Goal: Navigation & Orientation: Find specific page/section

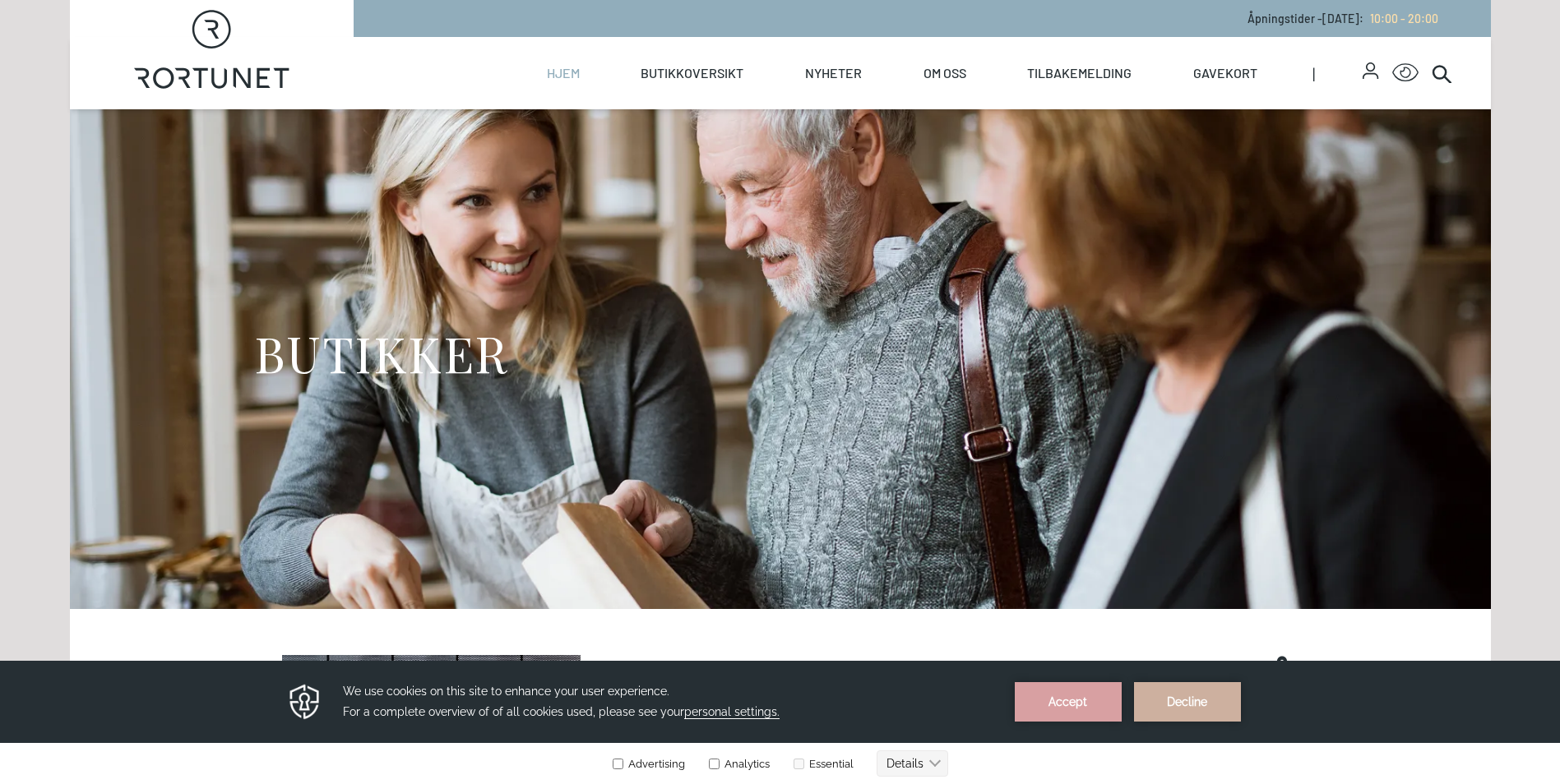
click at [565, 77] on link "Hjem" at bounding box center [563, 73] width 33 height 72
select select "NO"
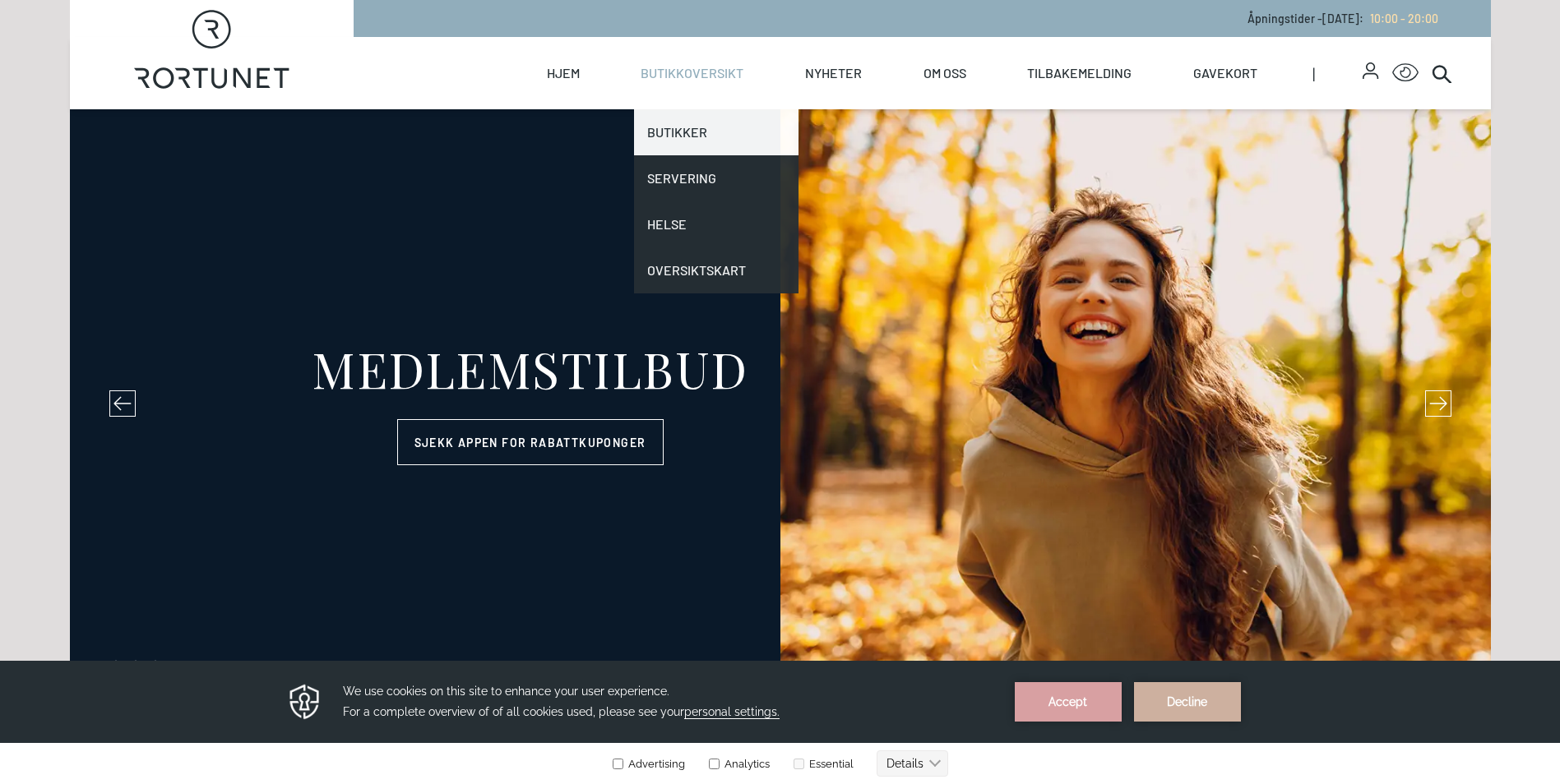
click at [680, 126] on link "Butikker" at bounding box center [716, 133] width 165 height 46
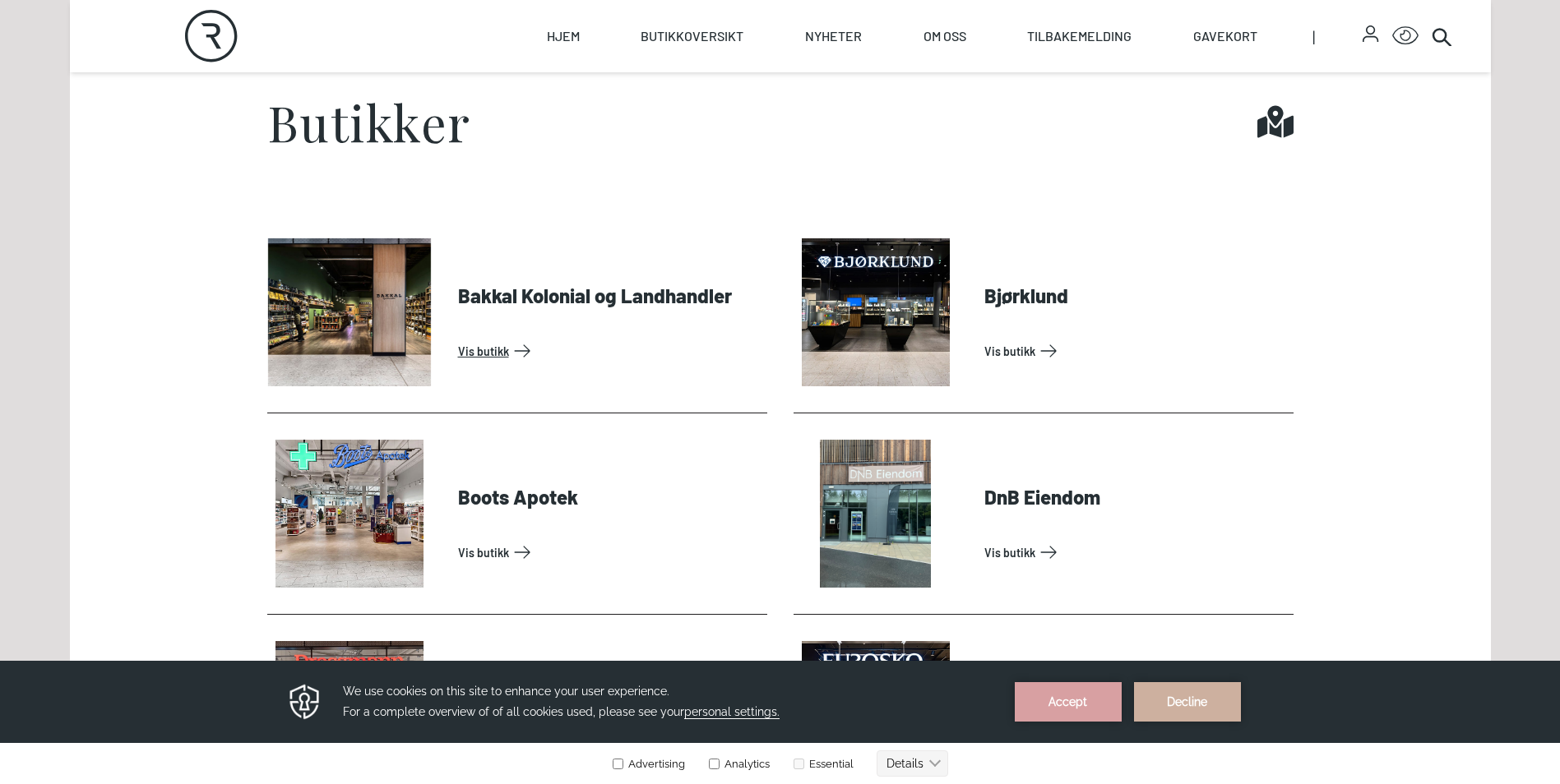
scroll to position [739, 0]
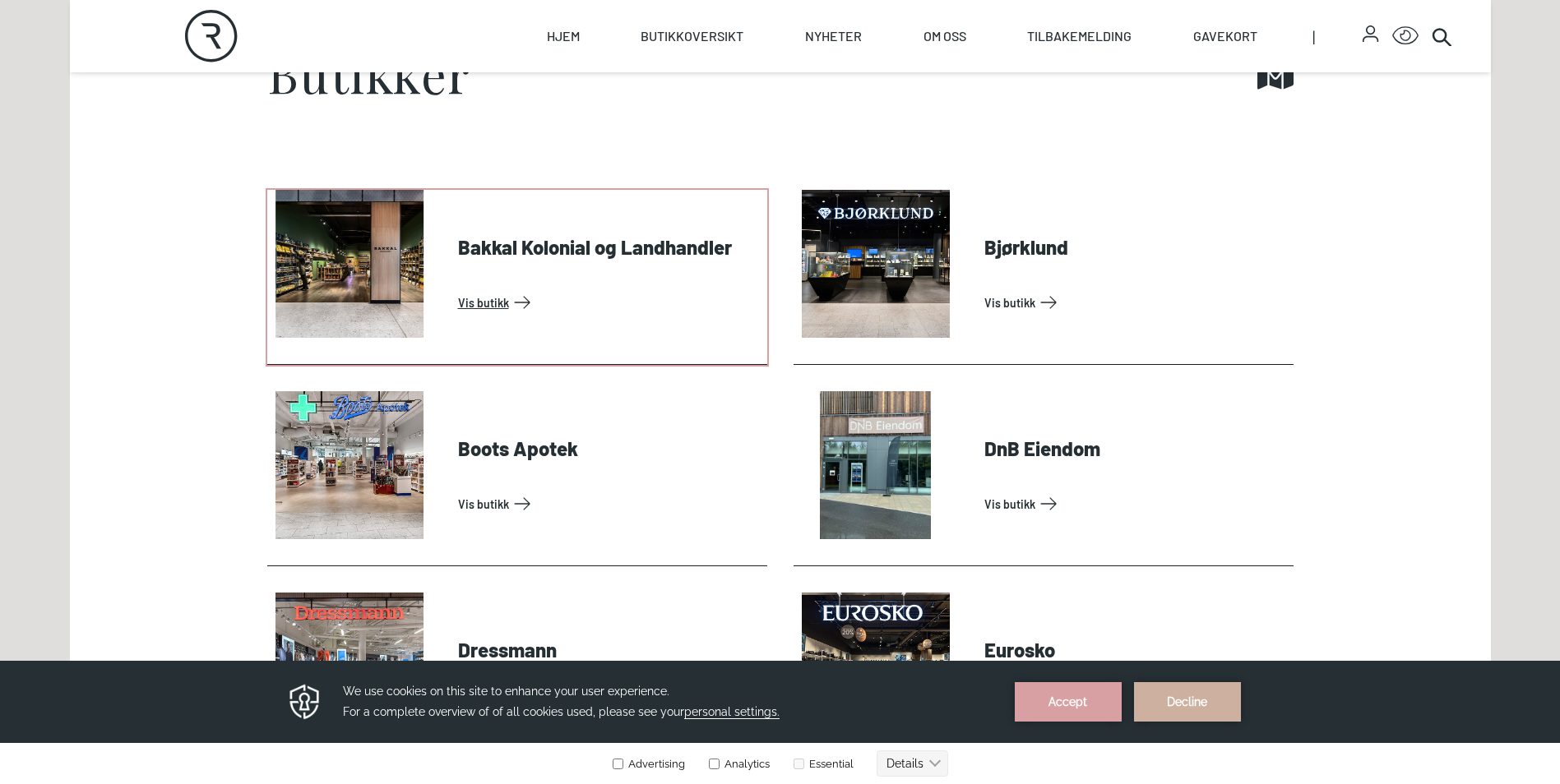
click at [556, 290] on link "Vis butikk" at bounding box center [610, 303] width 303 height 27
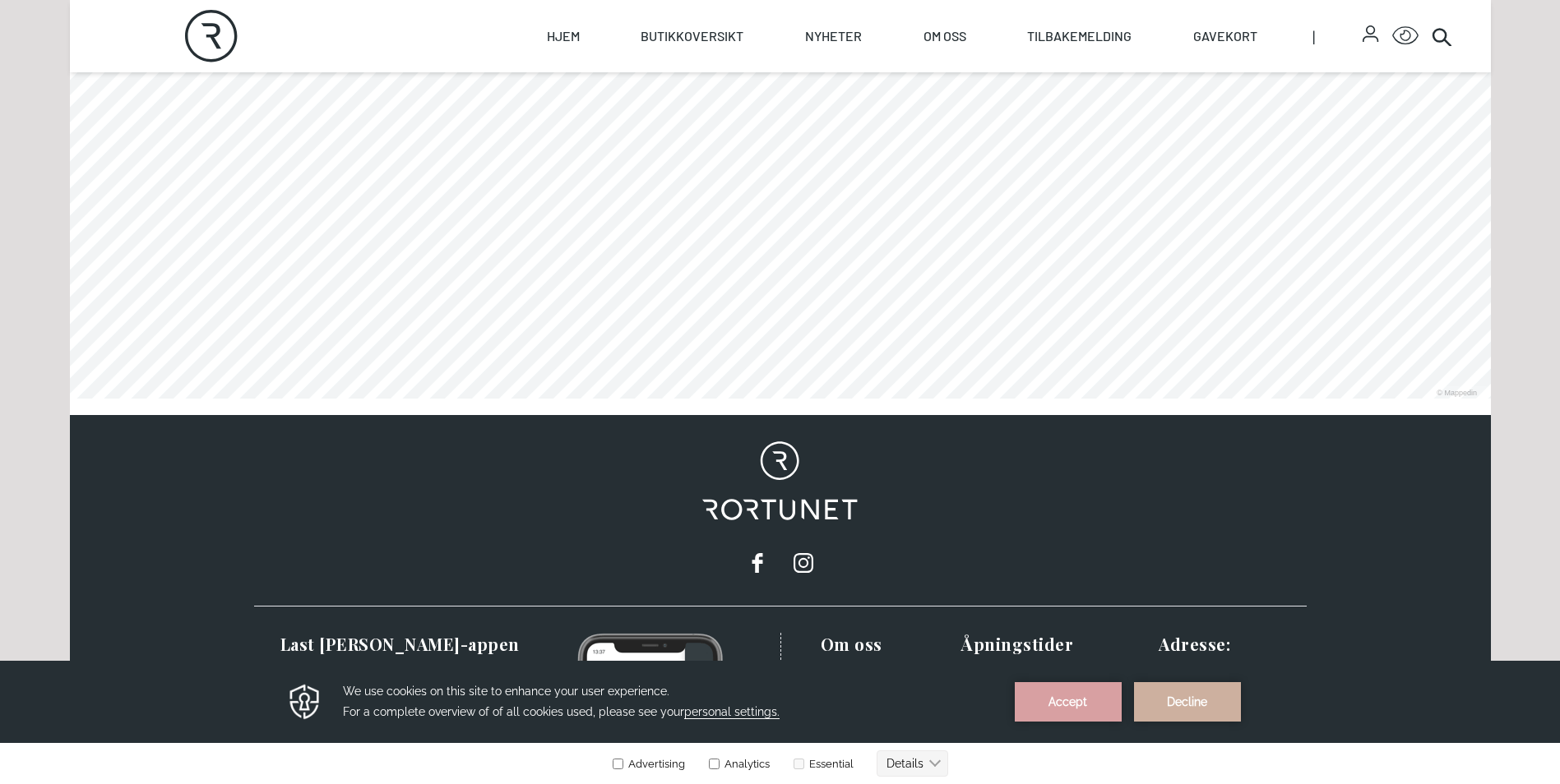
scroll to position [1151, 0]
